Goal: Transaction & Acquisition: Purchase product/service

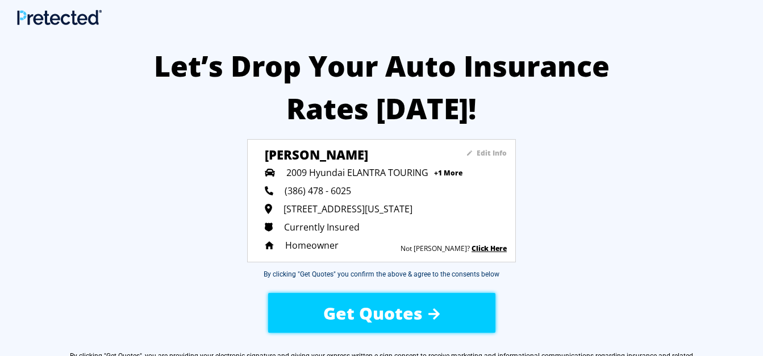
click at [376, 311] on span "Get Quotes" at bounding box center [372, 313] width 99 height 23
